Goal: Task Accomplishment & Management: Use online tool/utility

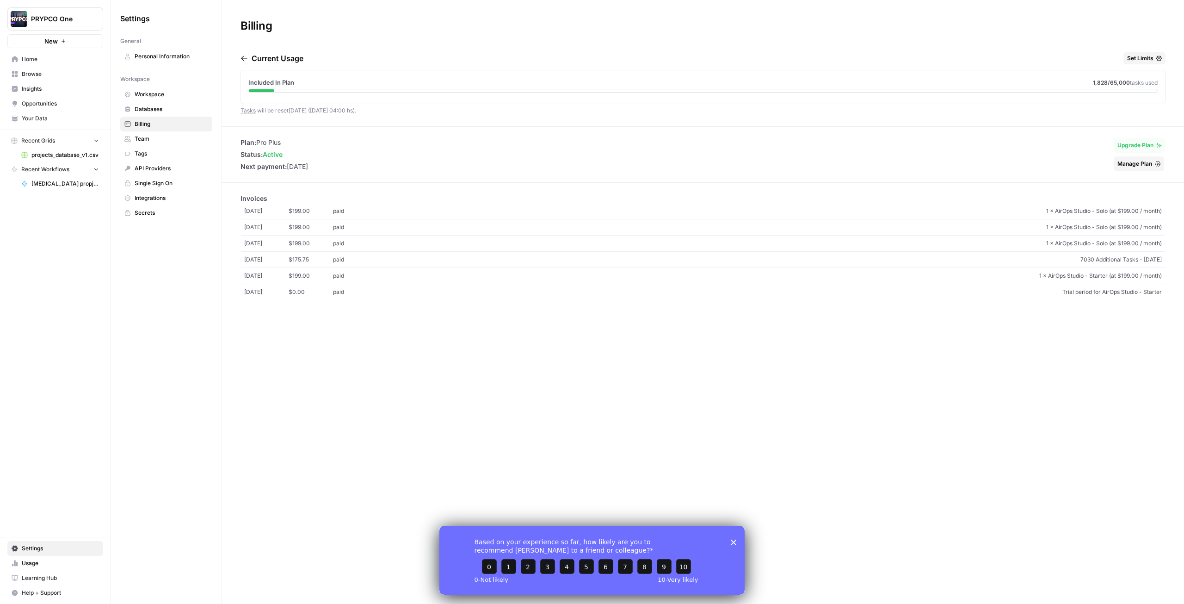
click at [67, 64] on link "Home" at bounding box center [55, 59] width 96 height 15
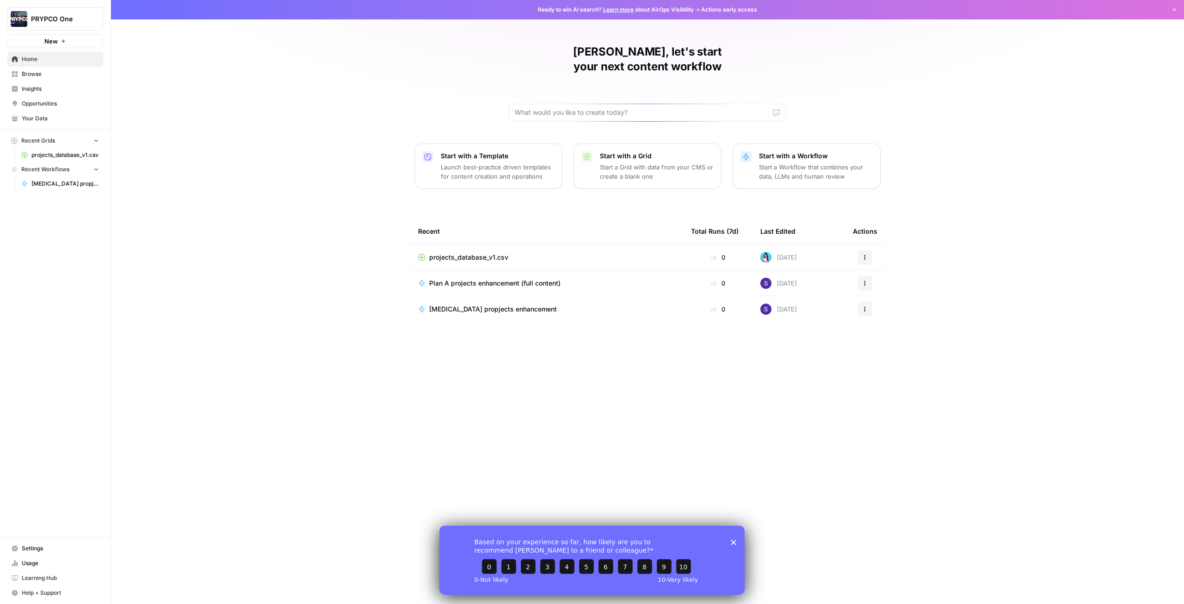
click at [64, 153] on span "projects_database_v1.csv" at bounding box center [65, 155] width 68 height 8
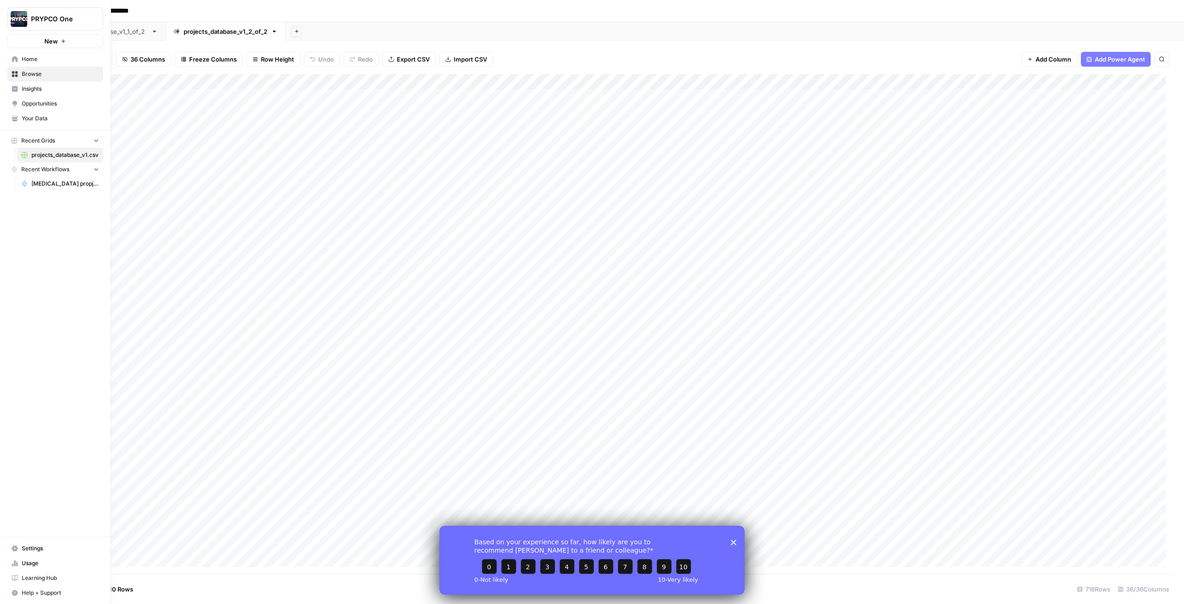
click at [52, 185] on span "[MEDICAL_DATA] propjects enhancement" at bounding box center [65, 183] width 68 height 8
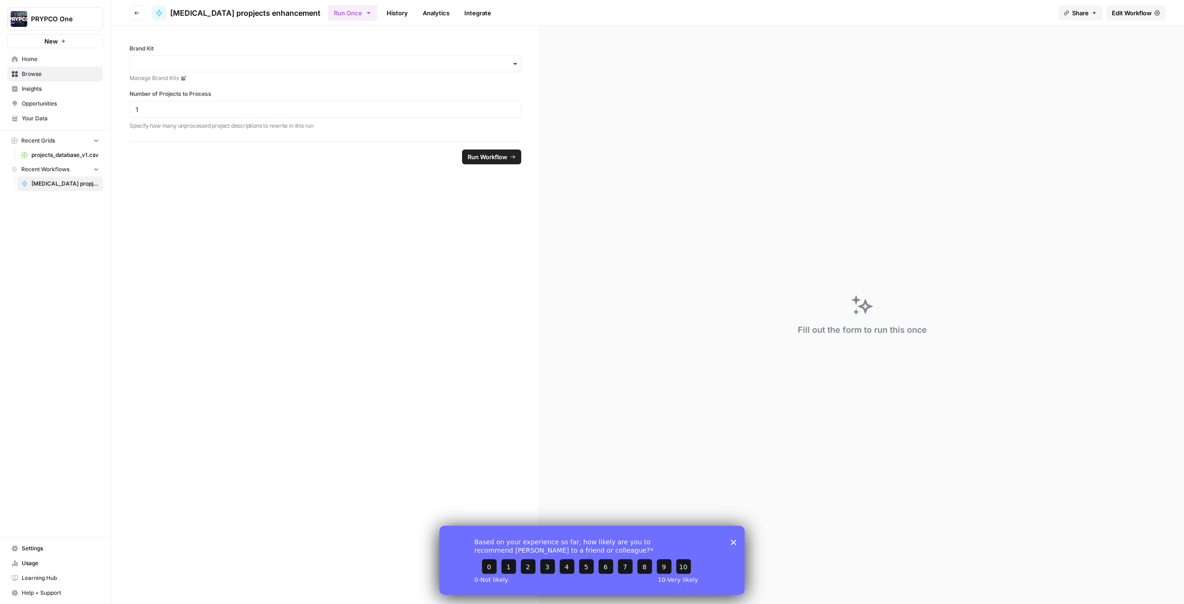
click at [1135, 12] on span "Edit Workflow" at bounding box center [1132, 12] width 40 height 9
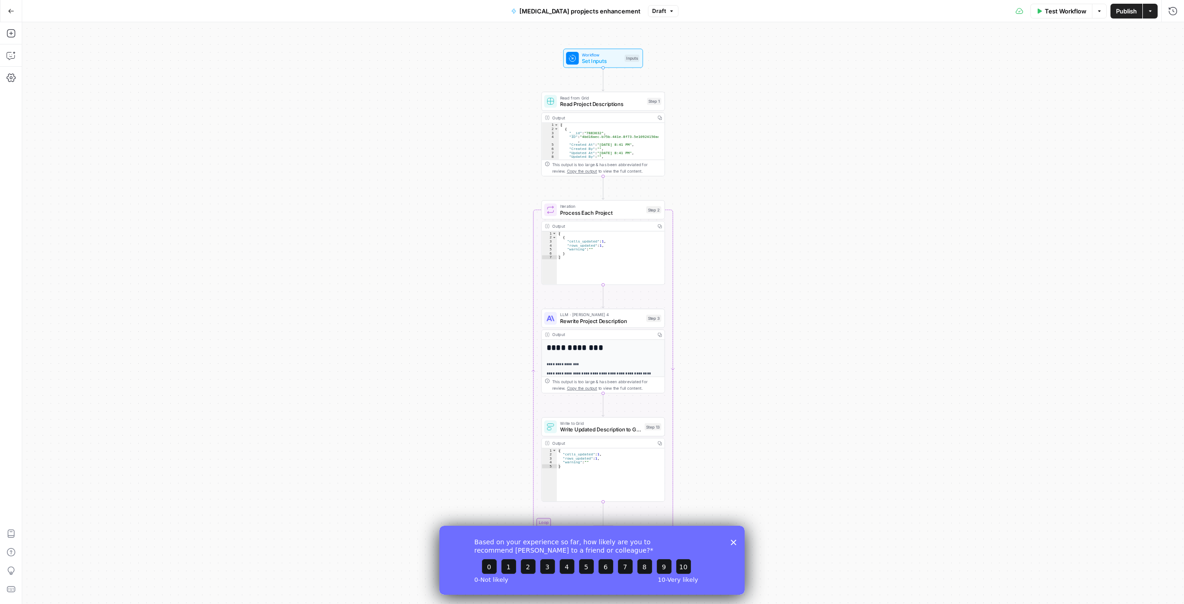
click at [734, 546] on div "Based on your experience so far, how likely are you to recommend [PERSON_NAME] …" at bounding box center [591, 559] width 305 height 69
click at [734, 540] on icon "Close survey" at bounding box center [734, 542] width 6 height 6
